Goal: Transaction & Acquisition: Purchase product/service

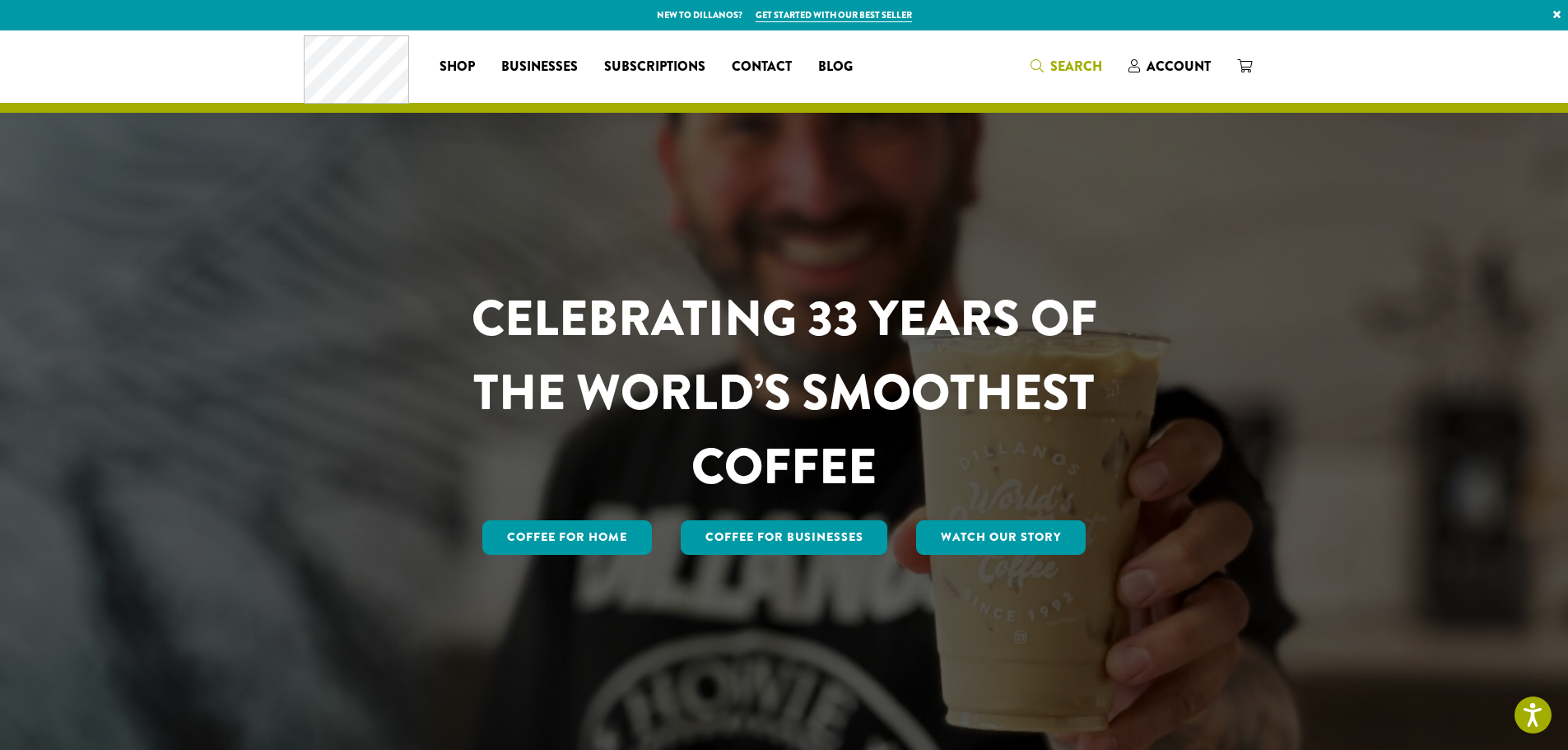
click at [1041, 61] on icon "Search" at bounding box center [1037, 66] width 13 height 13
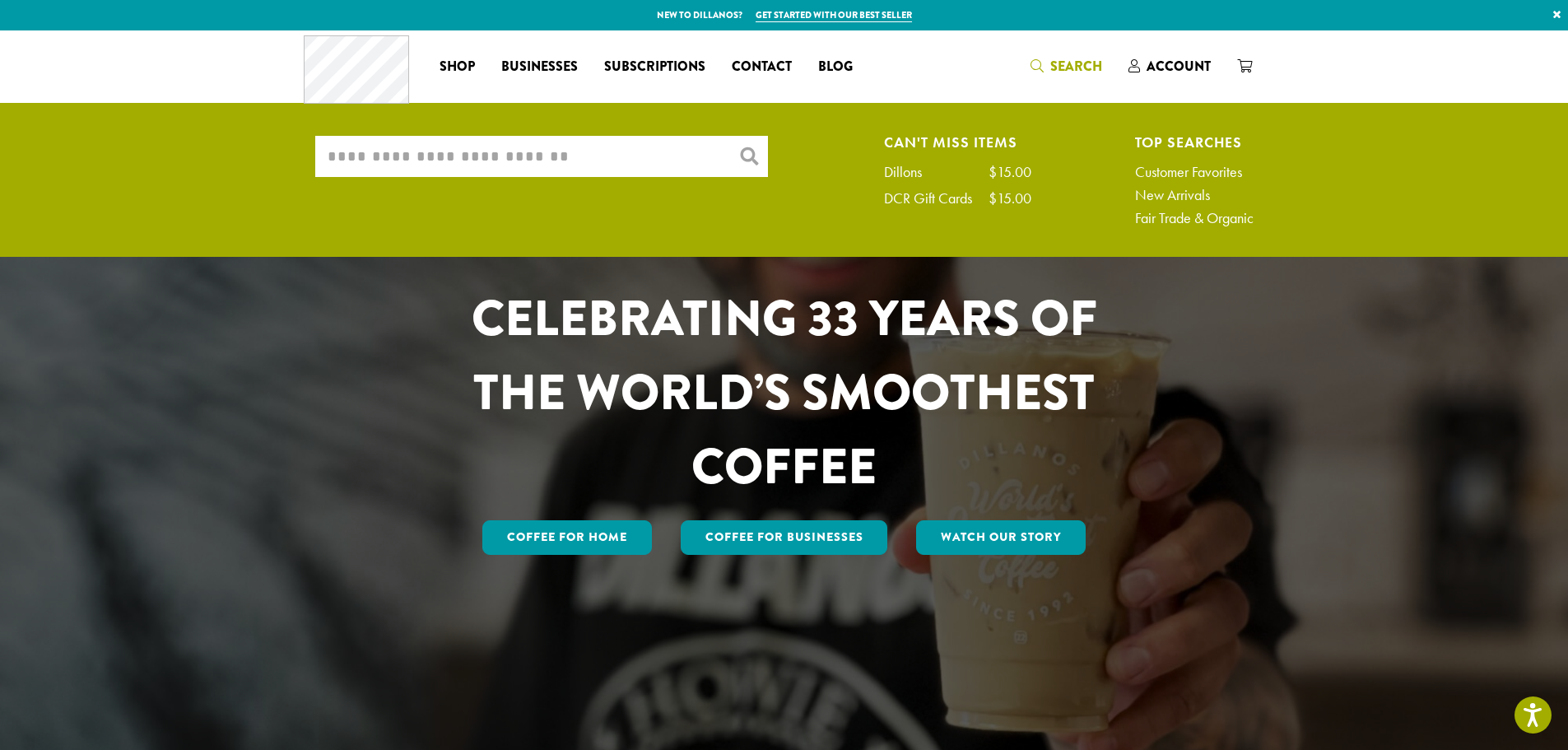
click at [552, 139] on input "What are you searching for?" at bounding box center [541, 156] width 453 height 41
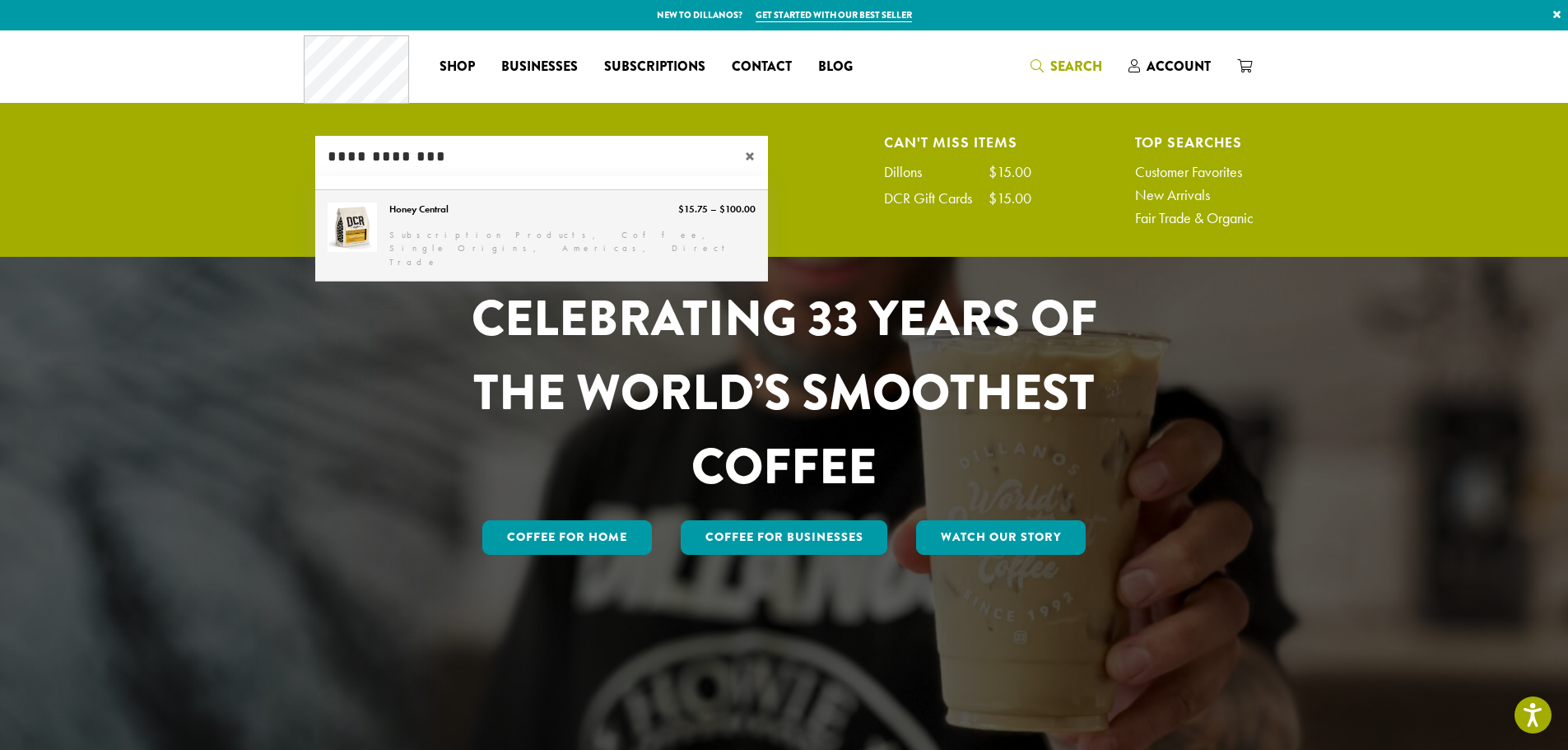
type input "**********"
click at [551, 208] on link "Honey Central" at bounding box center [541, 236] width 453 height 92
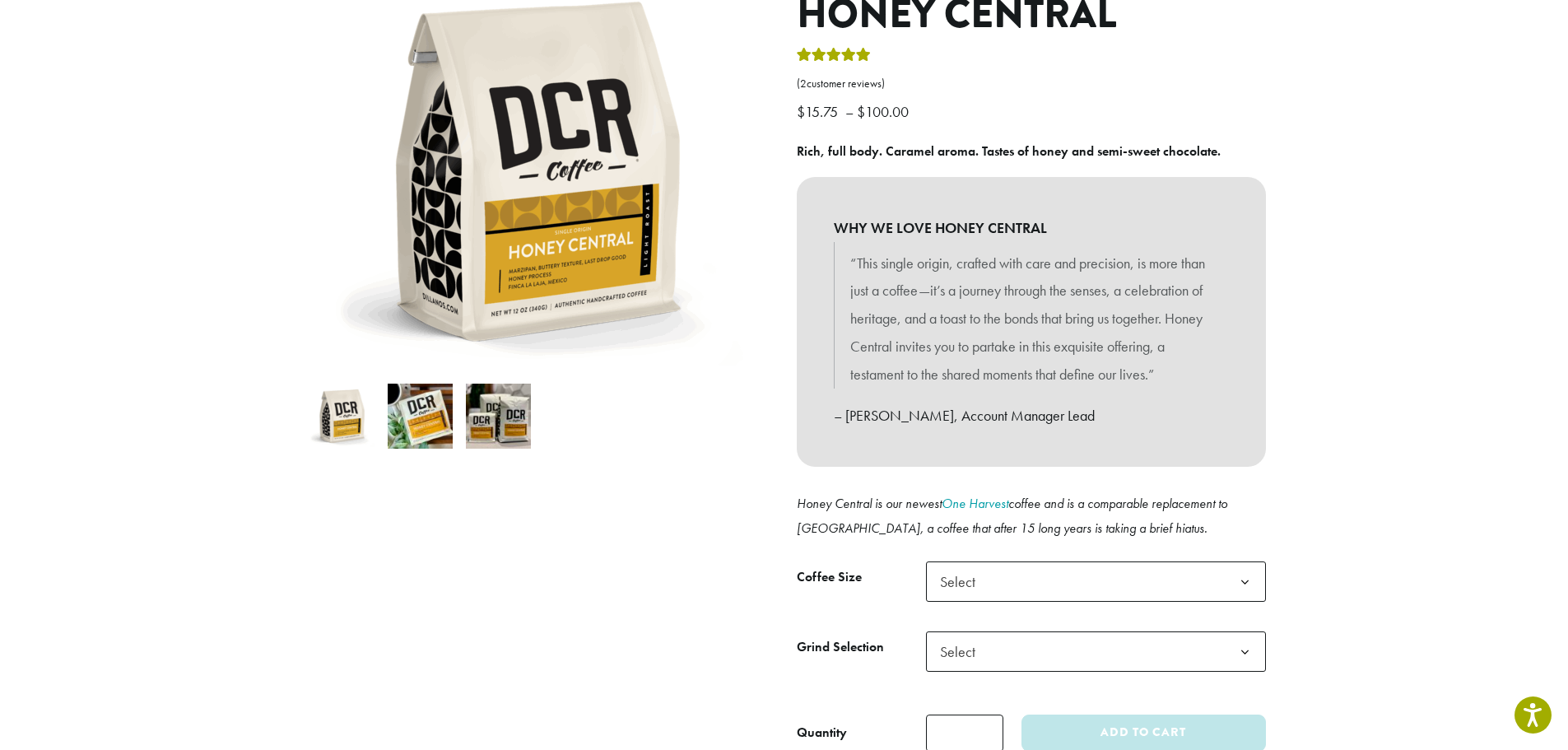
scroll to position [247, 0]
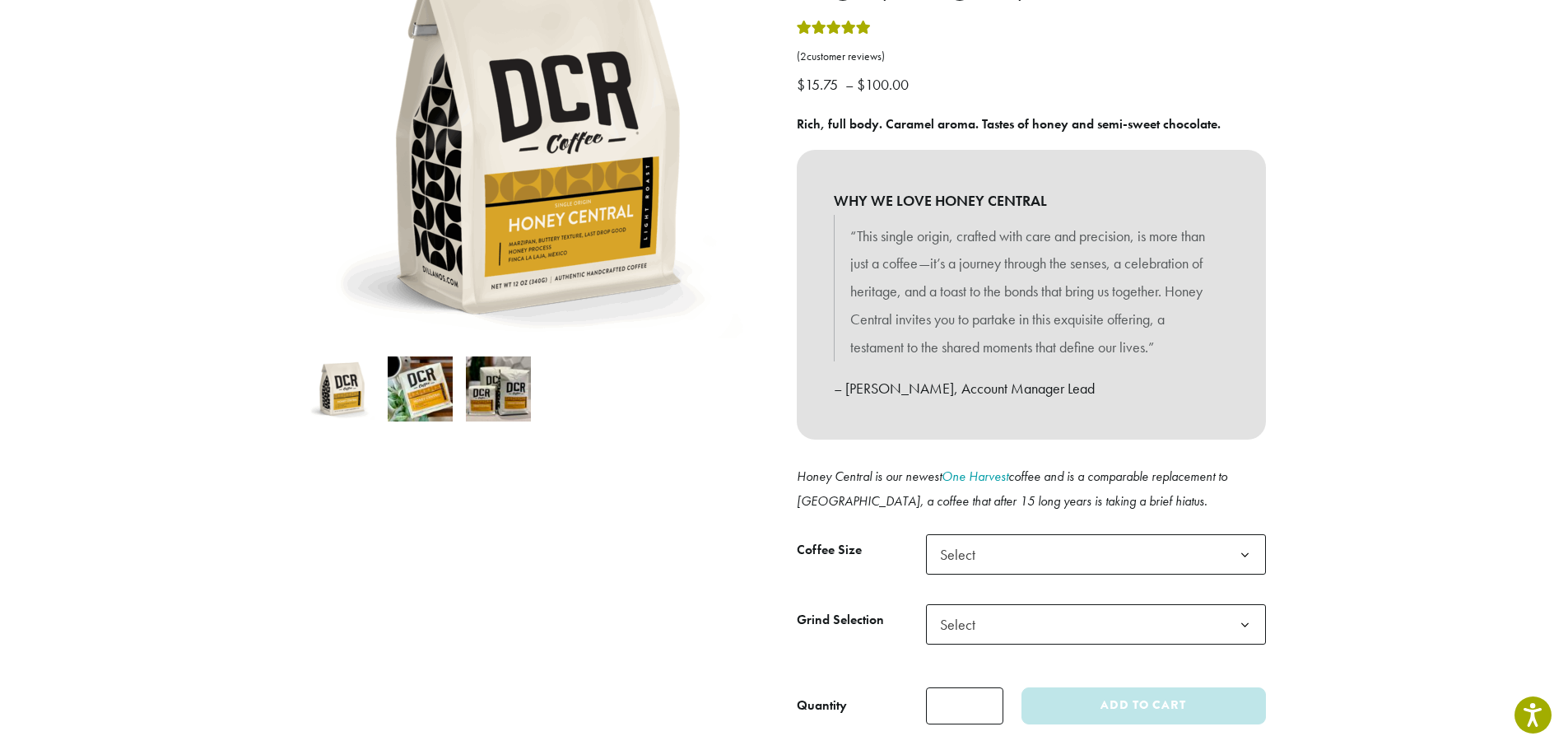
click at [1012, 392] on p "– Cody, Account Manager Lead" at bounding box center [1031, 388] width 395 height 28
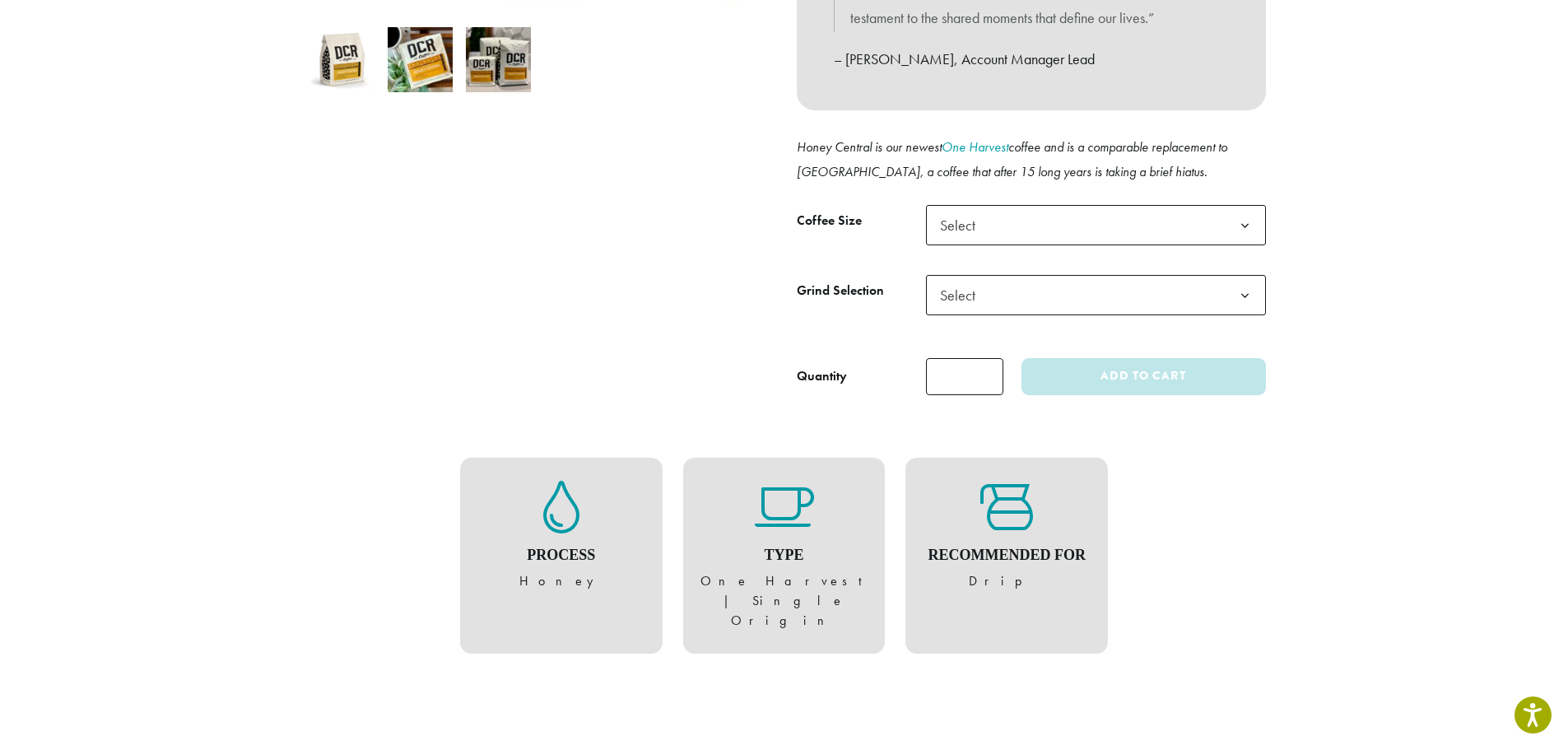
scroll to position [494, 0]
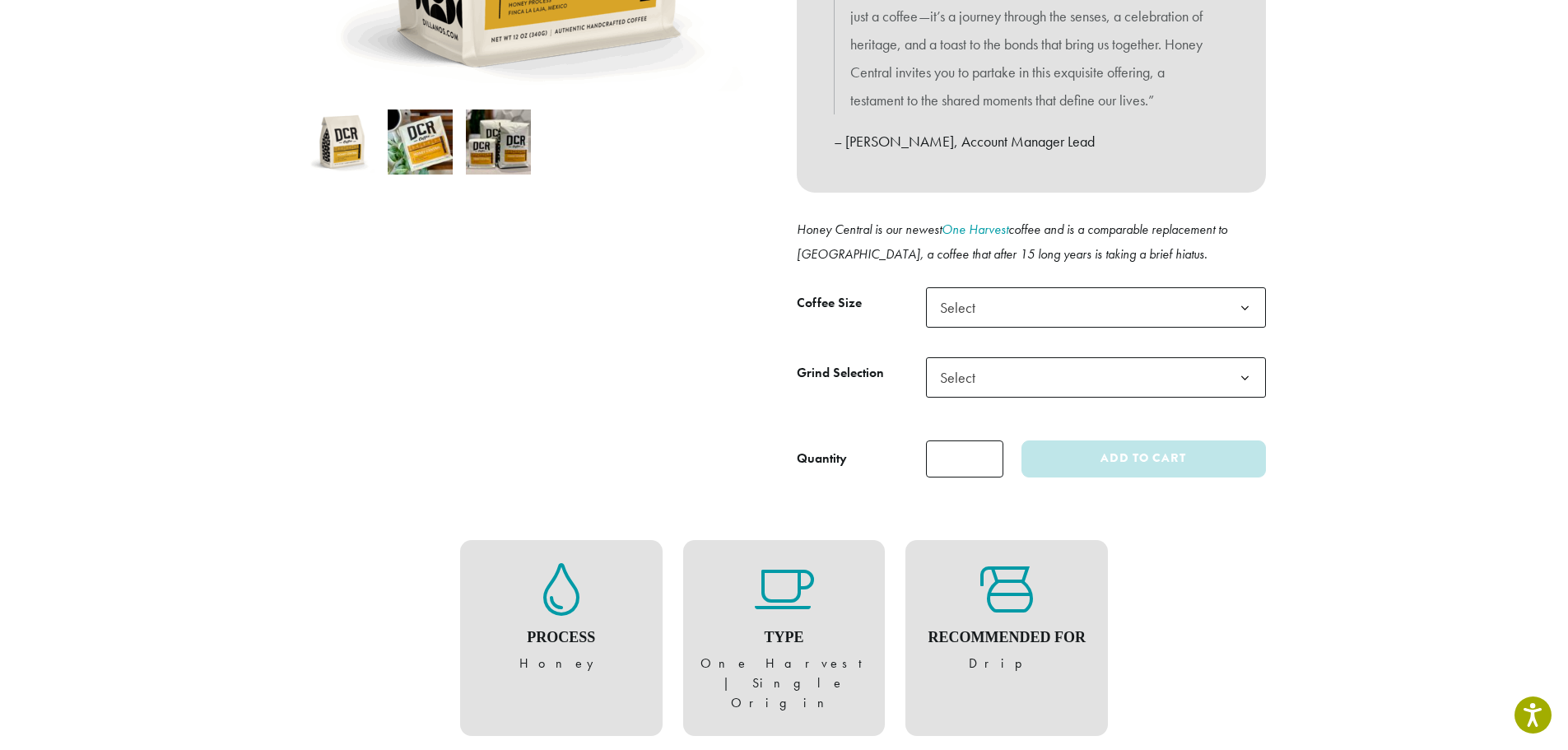
click at [567, 663] on figure "Process Honey" at bounding box center [561, 618] width 169 height 110
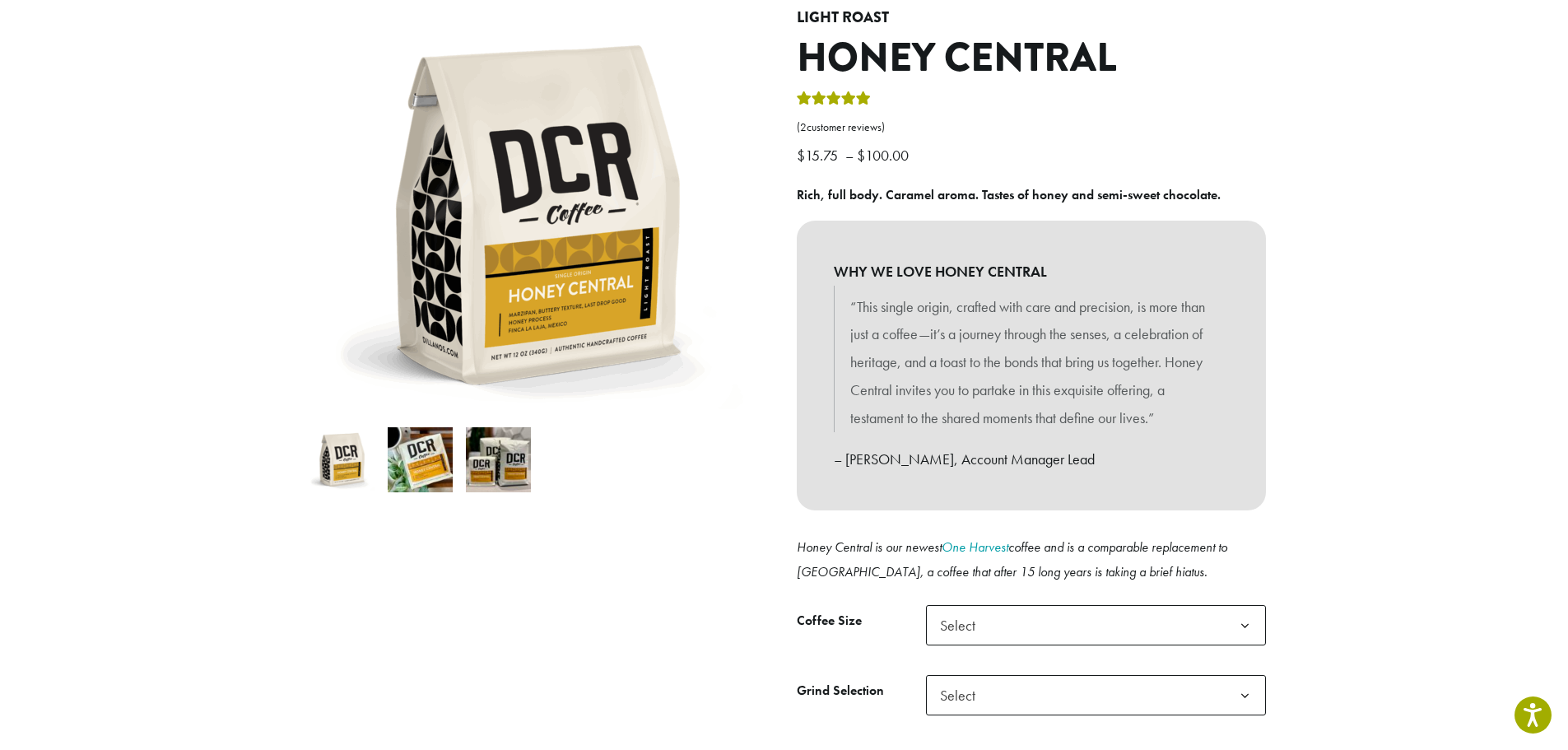
scroll to position [82, 0]
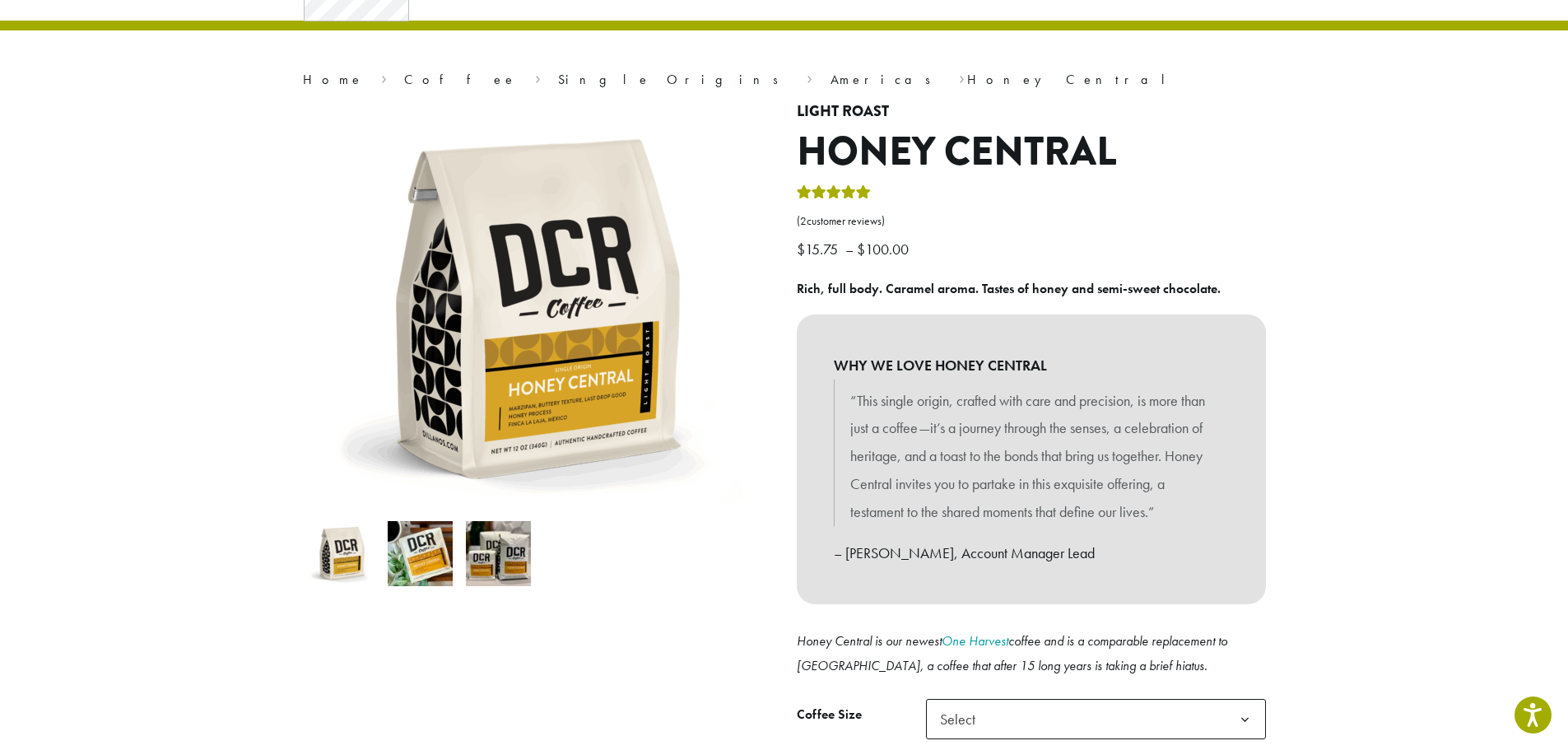
drag, startPoint x: 0, startPoint y: 114, endPoint x: 1544, endPoint y: 256, distance: 1550.5
